Goal: Information Seeking & Learning: Learn about a topic

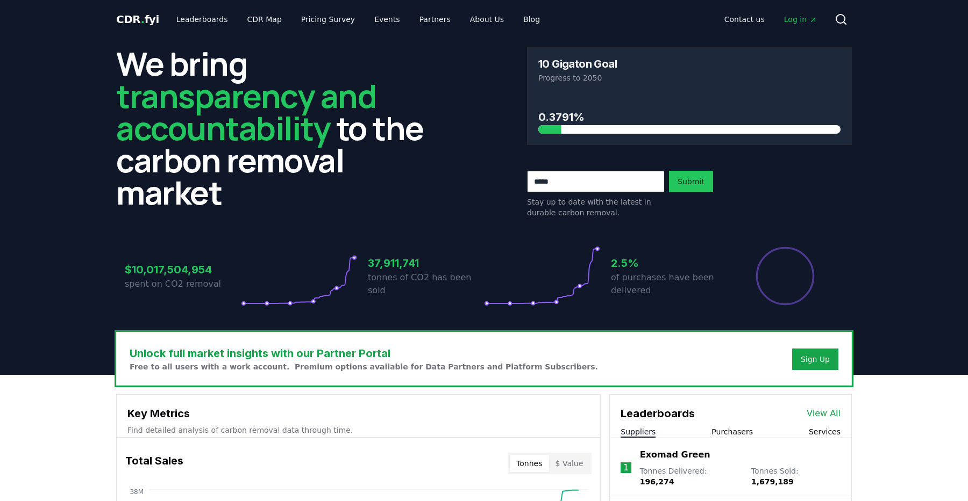
click at [807, 17] on span "Log in" at bounding box center [800, 19] width 33 height 11
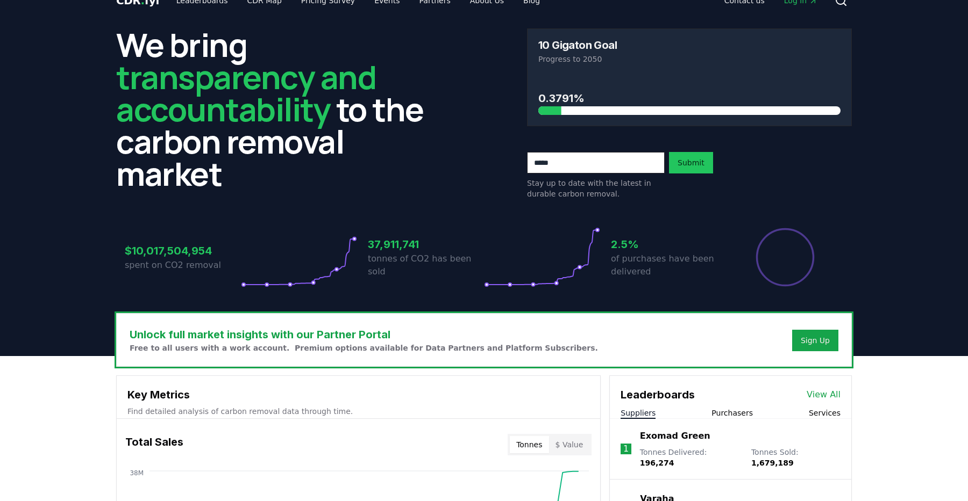
scroll to position [19, 0]
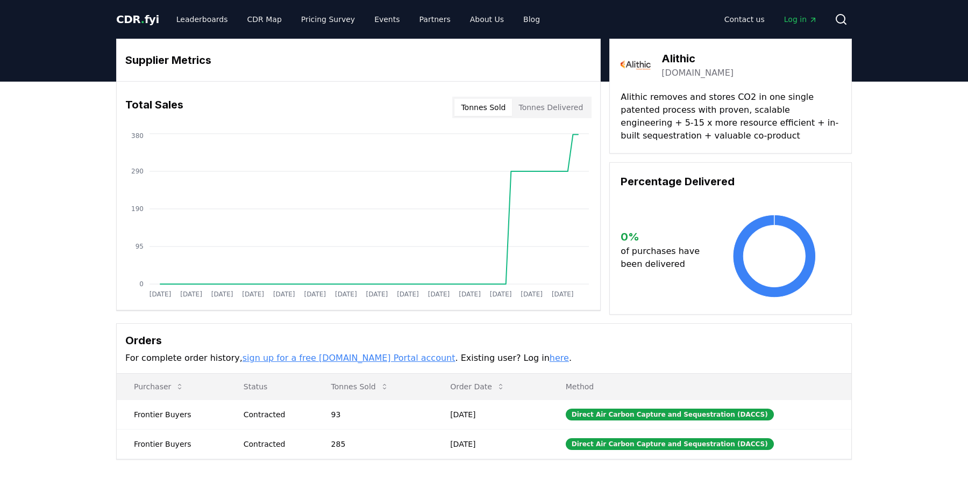
click at [490, 107] on button "Tonnes Sold" at bounding box center [483, 107] width 58 height 17
click at [497, 106] on button "Tonnes Sold" at bounding box center [483, 107] width 58 height 17
click at [539, 106] on button "Tonnes Delivered" at bounding box center [550, 107] width 77 height 17
click at [491, 106] on button "Tonnes Sold" at bounding box center [483, 107] width 58 height 17
